Goal: Navigation & Orientation: Go to known website

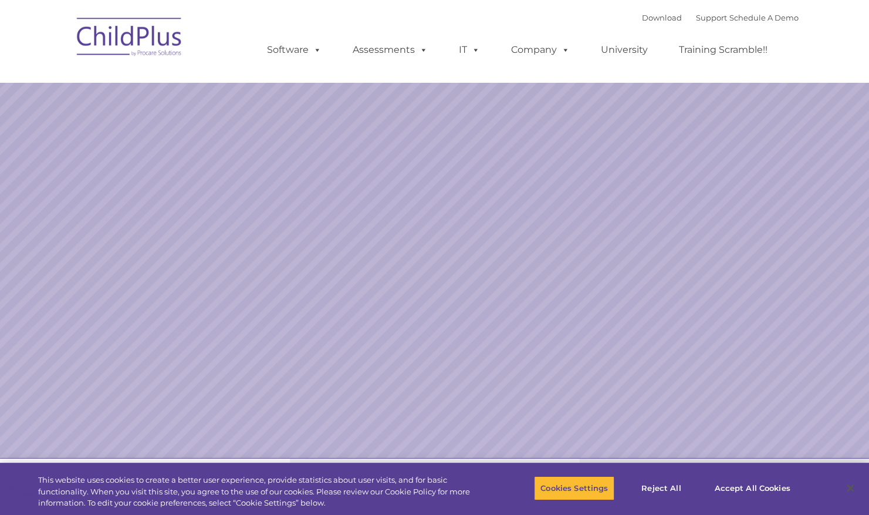
select select "MEDIUM"
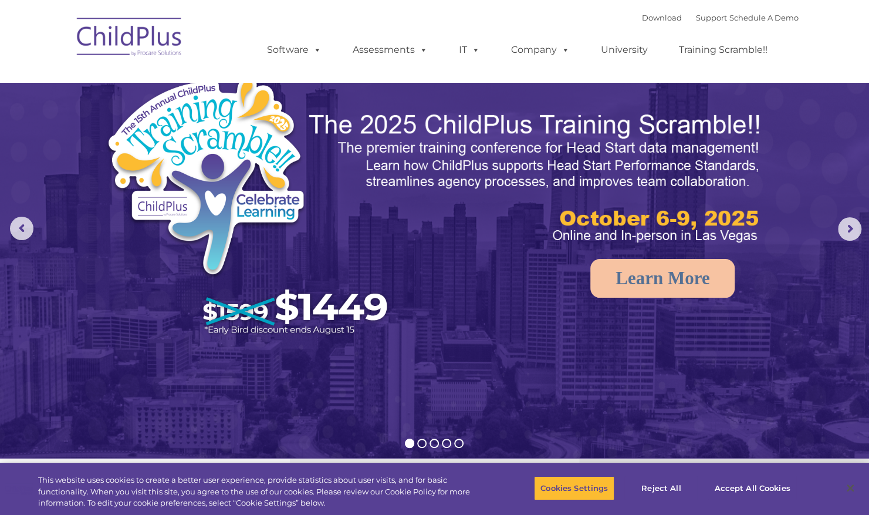
click at [126, 40] on img at bounding box center [129, 38] width 117 height 59
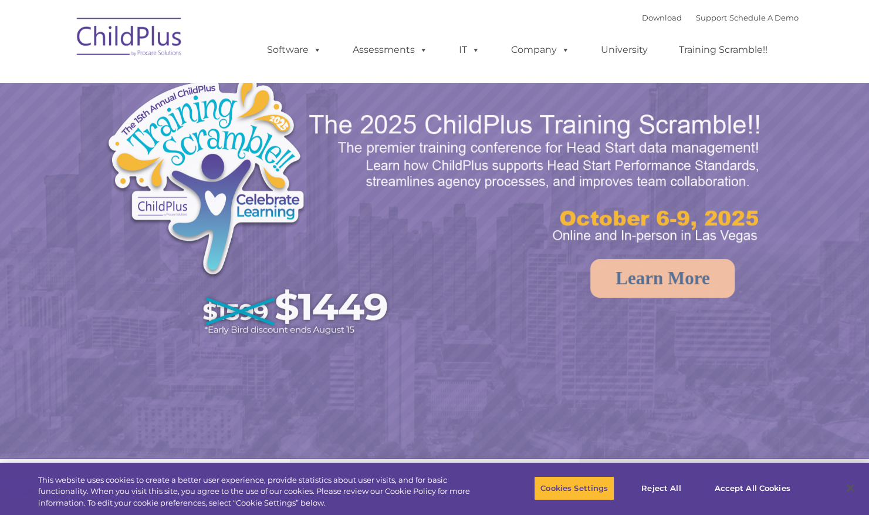
select select "MEDIUM"
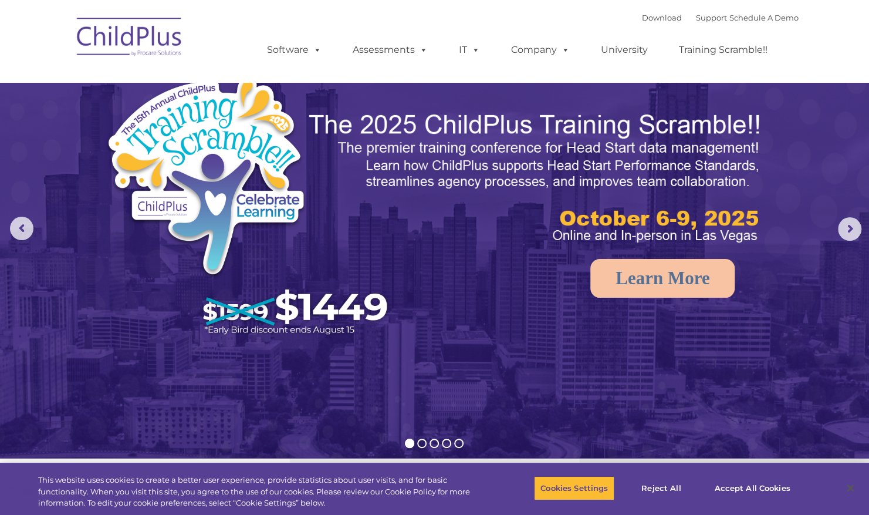
click at [126, 35] on img at bounding box center [129, 38] width 117 height 59
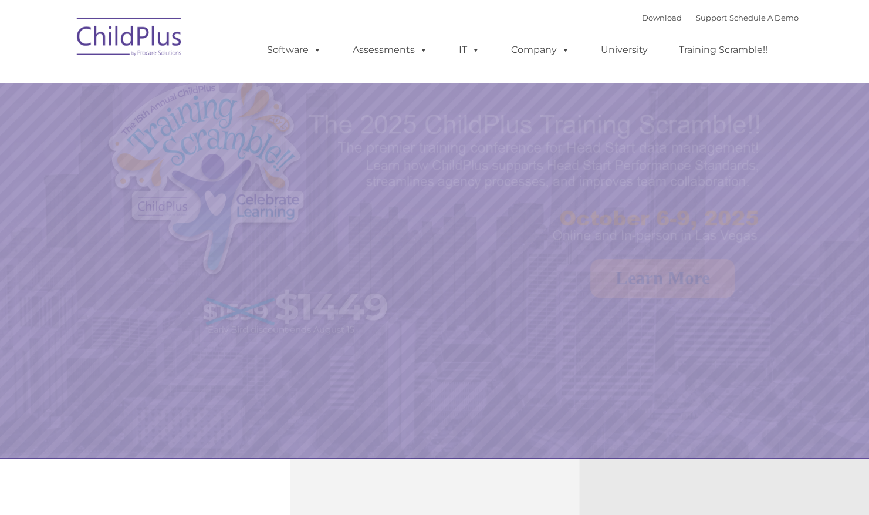
select select "MEDIUM"
